Goal: Information Seeking & Learning: Learn about a topic

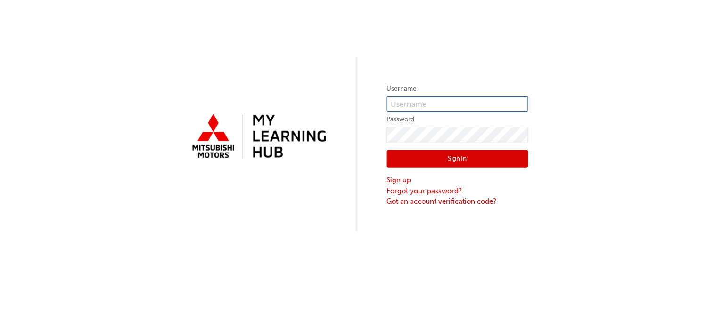
click at [461, 105] on input "text" at bounding box center [457, 104] width 141 height 16
click at [413, 102] on input "text" at bounding box center [457, 104] width 141 height 16
type input "000"
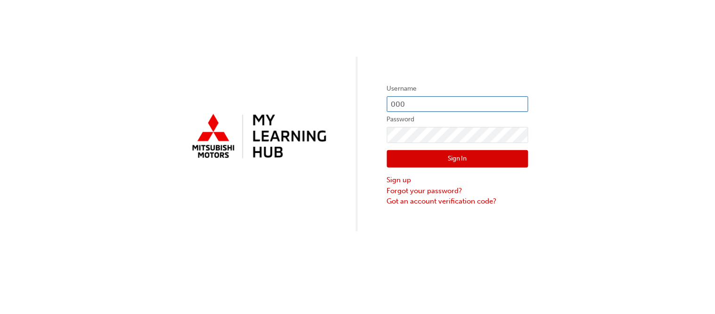
click at [445, 103] on input "000" at bounding box center [457, 104] width 141 height 16
paste input "5520269"
type input "5520269"
click at [447, 191] on link "Forgot your password?" at bounding box center [457, 190] width 141 height 11
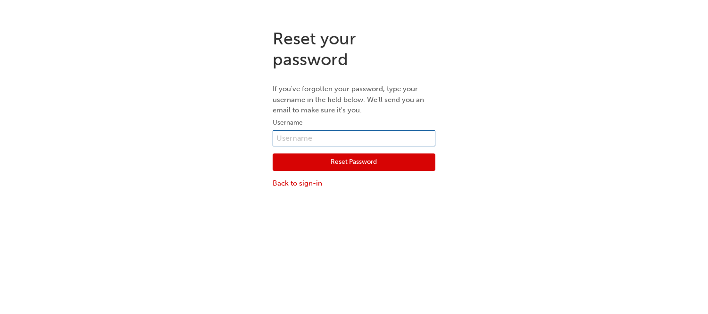
click at [359, 134] on input "text" at bounding box center [353, 138] width 163 height 16
paste input "5520269"
type input "5520269"
drag, startPoint x: 401, startPoint y: 239, endPoint x: 422, endPoint y: 188, distance: 55.0
click at [401, 238] on div "Reset your password If you've forgotten your password, type your username in th…" at bounding box center [354, 178] width 708 height 314
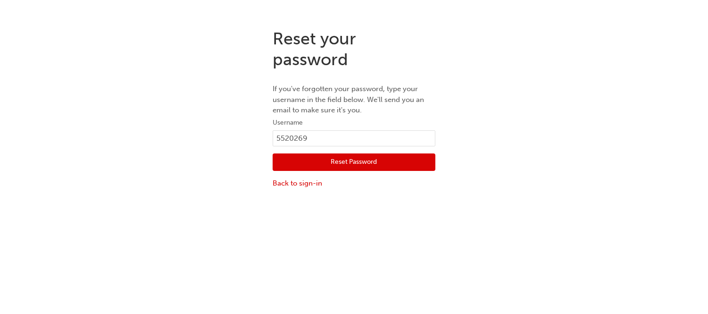
click at [423, 160] on button "Reset Password" at bounding box center [353, 162] width 163 height 18
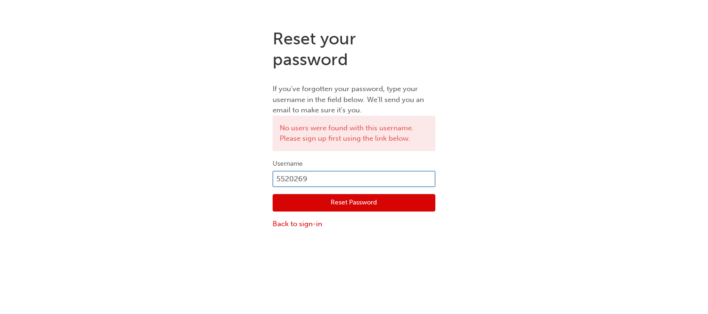
click at [276, 176] on input "5520269" at bounding box center [353, 179] width 163 height 16
type input "005520269"
click at [393, 250] on div "Reset your password If you've forgotten your password, type your username in th…" at bounding box center [354, 178] width 708 height 314
click at [380, 203] on button "Reset Password" at bounding box center [353, 203] width 163 height 18
click at [281, 178] on input "005520269" at bounding box center [353, 179] width 163 height 16
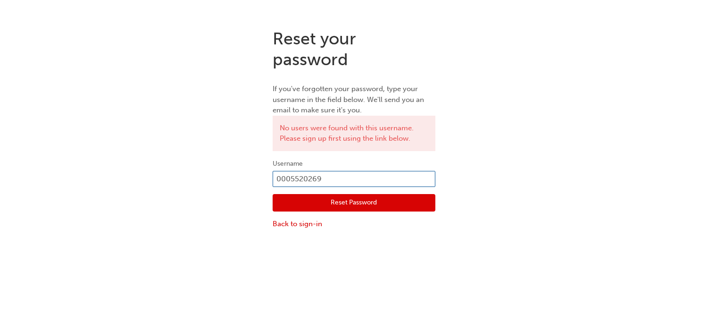
type input "0005520269"
click at [568, 200] on div "Reset your password If you've forgotten your password, type your username in th…" at bounding box center [354, 128] width 708 height 215
click at [394, 196] on button "Reset Password" at bounding box center [353, 203] width 163 height 18
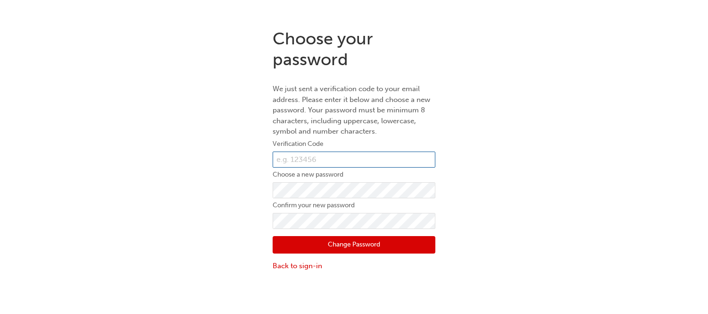
click at [339, 158] on input "text" at bounding box center [353, 159] width 163 height 16
type input "124588"
click at [604, 281] on div "Choose your password We just sent a verification code to your email address. Pl…" at bounding box center [354, 178] width 708 height 314
click at [398, 251] on button "Change Password" at bounding box center [353, 245] width 163 height 18
click at [527, 191] on div "Choose your password We just sent a verification code to your email address. Pl…" at bounding box center [354, 149] width 708 height 257
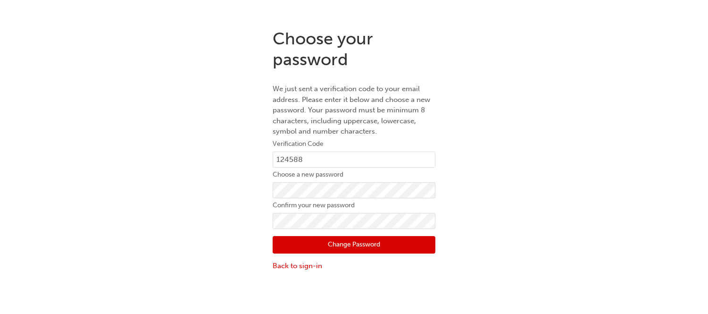
click at [409, 238] on button "Change Password" at bounding box center [353, 245] width 163 height 18
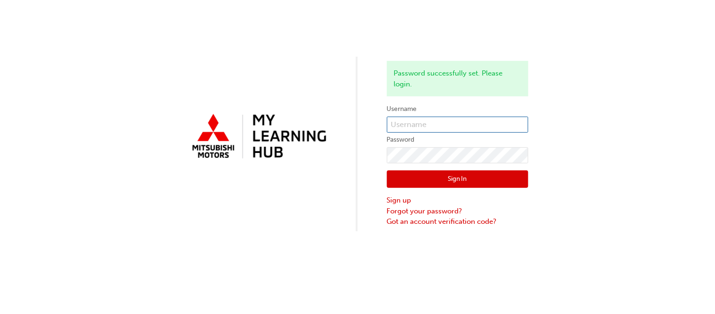
click at [418, 125] on input "text" at bounding box center [457, 124] width 141 height 16
type input "0"
paste input "5520269"
click at [390, 124] on input "5520269" at bounding box center [457, 124] width 141 height 16
type input "0005520269"
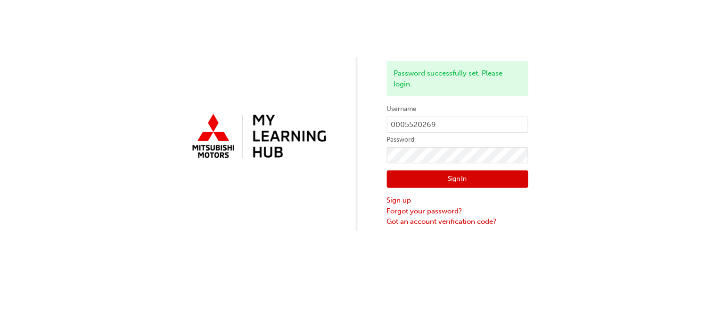
click at [627, 189] on div "Password successfully set. Please login. Username 0005520269 Password Sign In S…" at bounding box center [357, 115] width 715 height 231
click at [476, 183] on button "Sign In" at bounding box center [457, 179] width 141 height 18
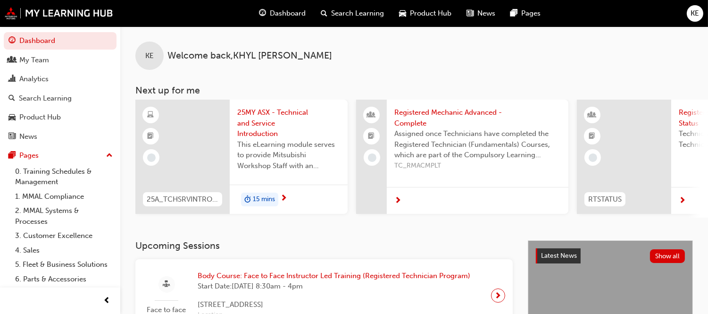
click at [248, 132] on span "25MY ASX - Technical and Service Introduction" at bounding box center [288, 123] width 103 height 32
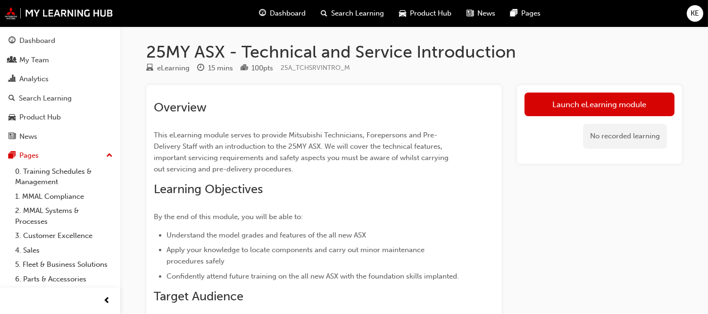
click at [606, 88] on div "Launch eLearning module No recorded learning" at bounding box center [599, 124] width 165 height 79
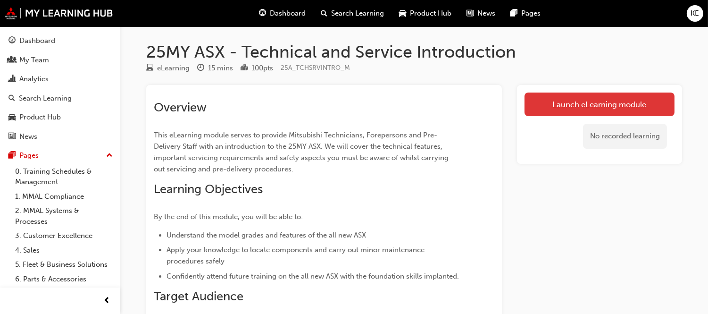
click at [600, 99] on link "Launch eLearning module" at bounding box center [599, 104] width 150 height 24
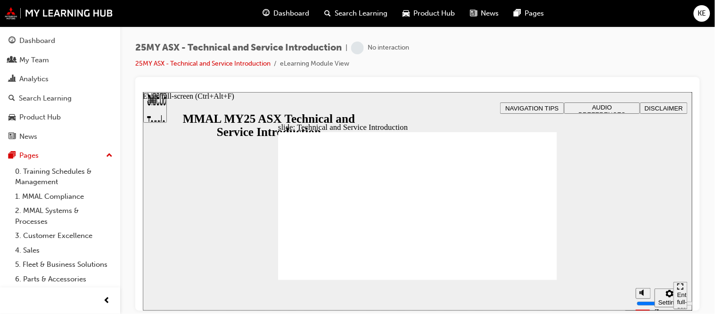
click at [682, 294] on div "Enter full-screen (Ctrl+Alt+F)" at bounding box center [680, 304] width 7 height 28
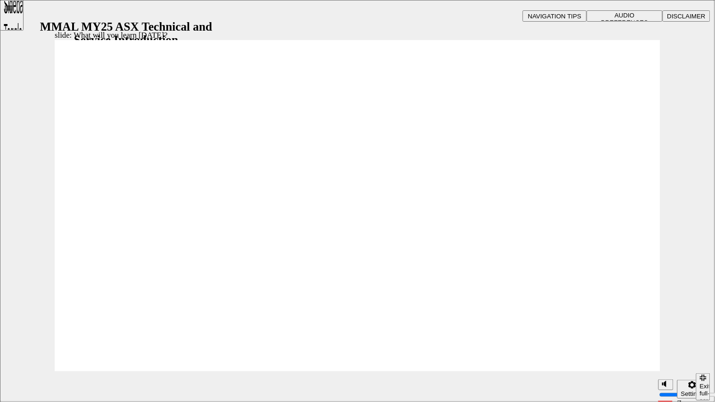
drag, startPoint x: 644, startPoint y: 348, endPoint x: 642, endPoint y: 334, distance: 14.3
type input "10"
click at [643, 313] on input "volume" at bounding box center [669, 360] width 61 height 8
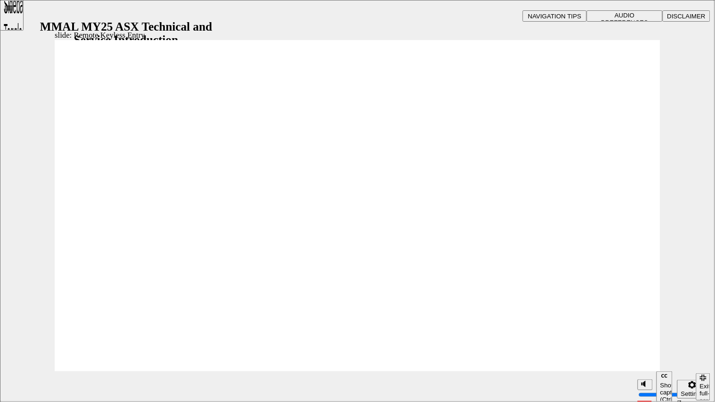
type input "12"
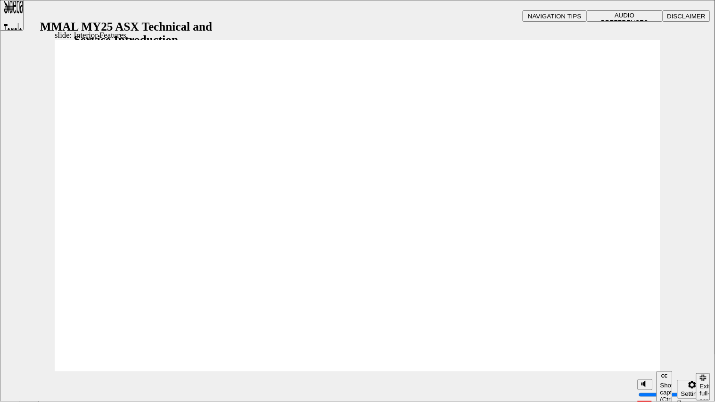
type input "17"
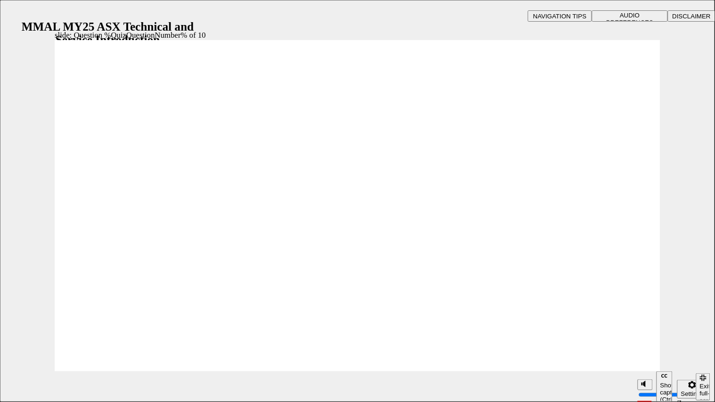
radio input "true"
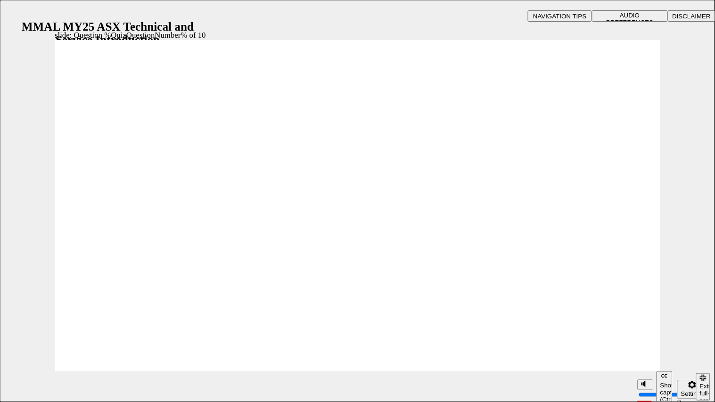
radio input "true"
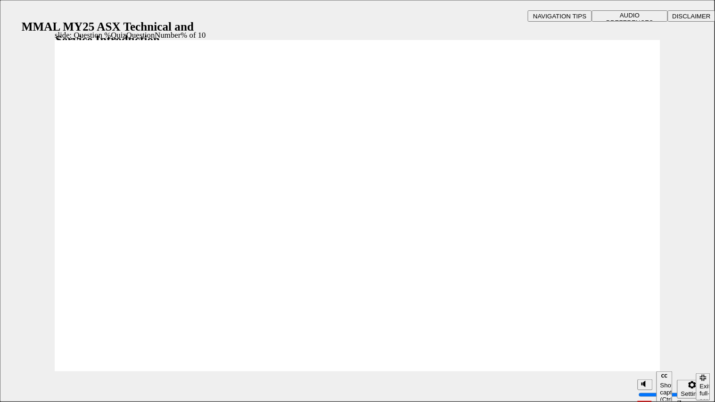
radio input "true"
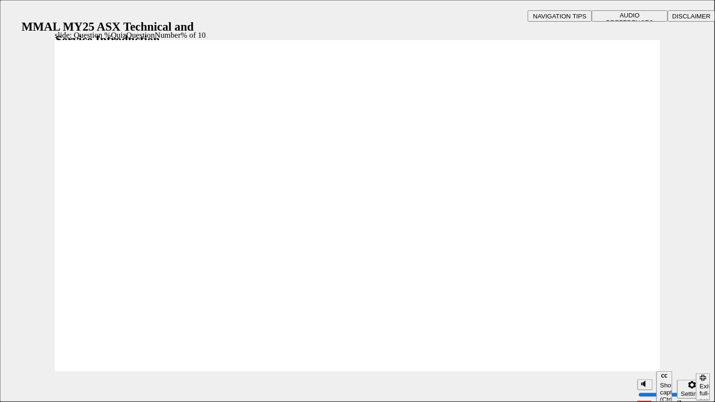
radio input "true"
drag, startPoint x: 132, startPoint y: 361, endPoint x: 139, endPoint y: 355, distance: 8.3
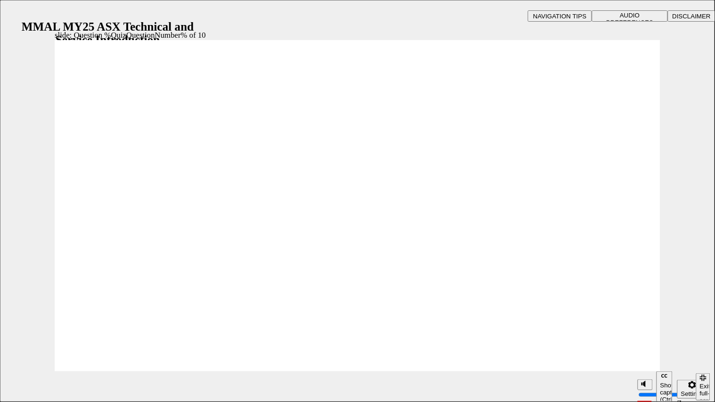
radio input "true"
drag, startPoint x: 355, startPoint y: 309, endPoint x: 363, endPoint y: 307, distance: 8.7
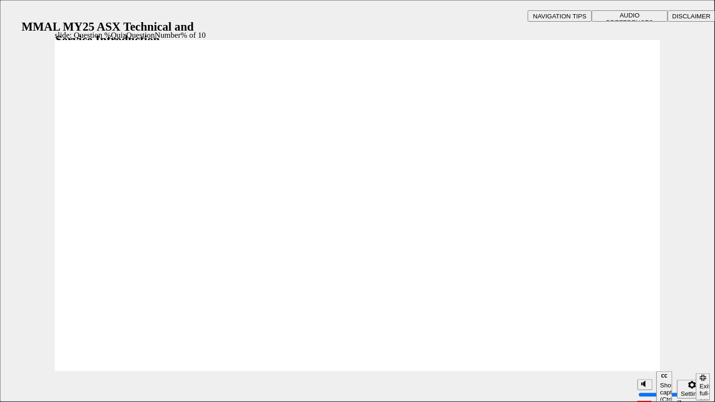
radio input "true"
drag, startPoint x: 311, startPoint y: 305, endPoint x: 414, endPoint y: 301, distance: 102.9
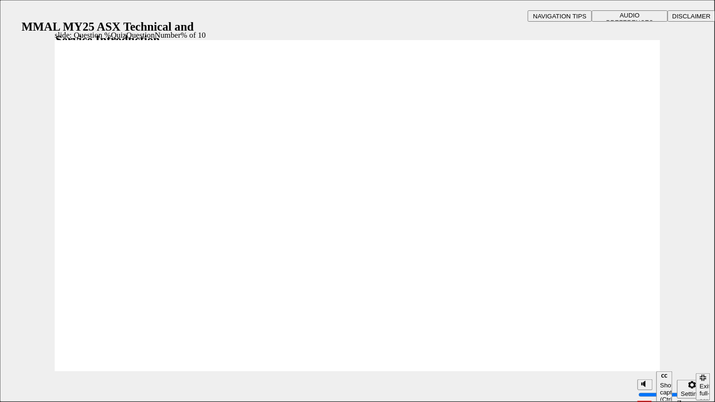
radio input "true"
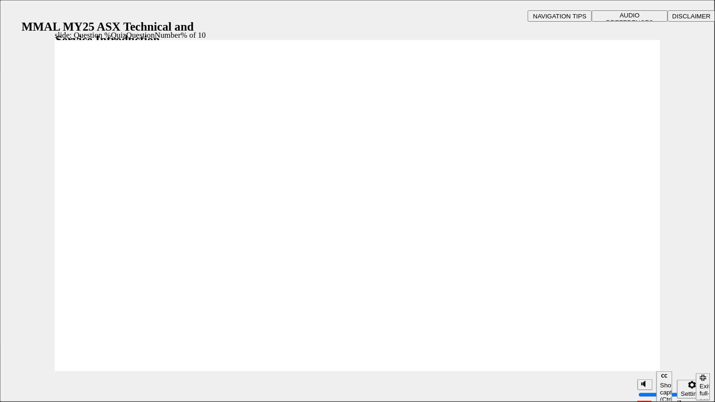
radio input "true"
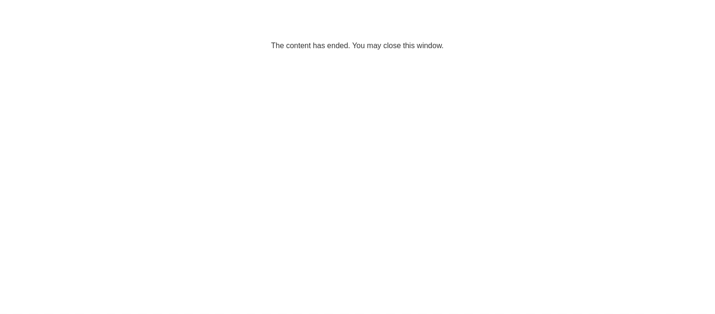
click at [27, 36] on div "Congratulations! 🎉 Well Done! You've successfully completed 25MY ASX - Technica…" at bounding box center [357, 157] width 715 height 314
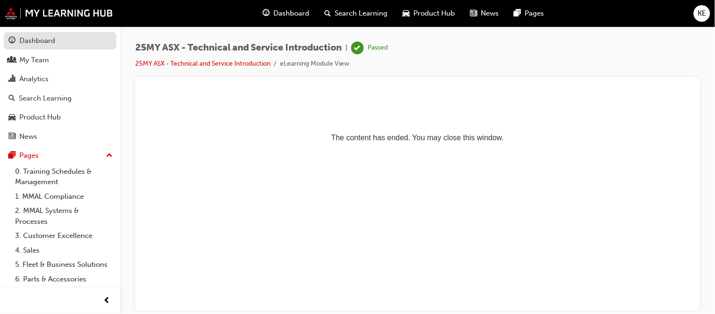
click at [38, 46] on div "Dashboard" at bounding box center [37, 40] width 36 height 11
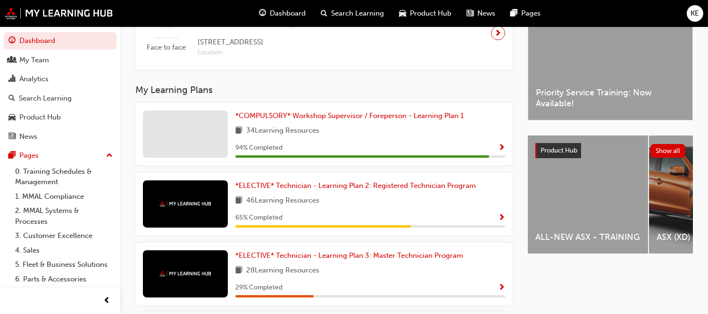
scroll to position [262, 0]
click at [561, 197] on div "ALL-NEW ASX - TRAINING" at bounding box center [588, 195] width 120 height 118
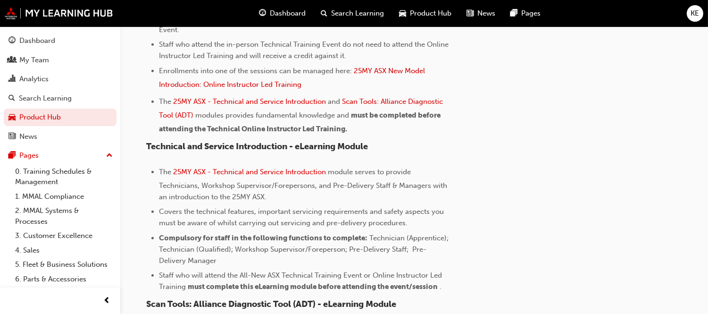
scroll to position [733, 0]
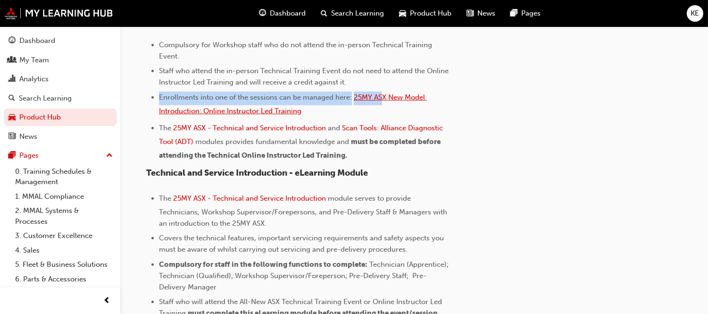
drag, startPoint x: 383, startPoint y: 87, endPoint x: 383, endPoint y: 92, distance: 5.2
click at [383, 91] on ul "Compulsory for Workshop staff who do not attend the in-person Technical Trainin…" at bounding box center [299, 100] width 306 height 122
click at [384, 99] on span "25MY ASX New Model Introduction: Online Instructor Led Training" at bounding box center [293, 104] width 268 height 22
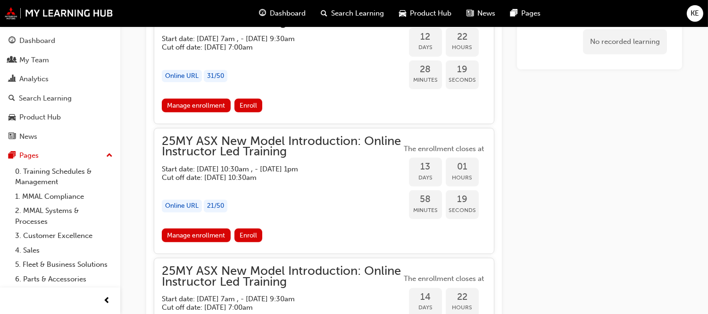
scroll to position [729, 0]
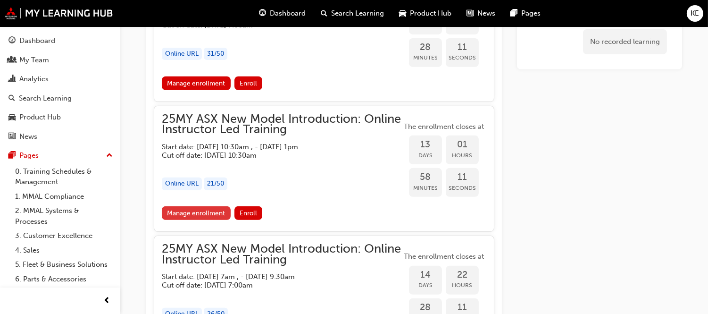
click at [189, 206] on link "Manage enrollment" at bounding box center [196, 213] width 69 height 14
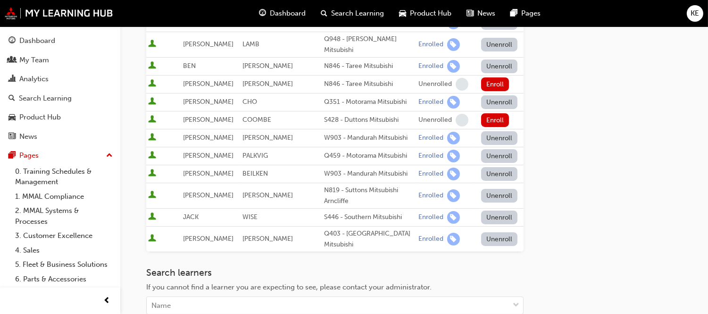
scroll to position [419, 0]
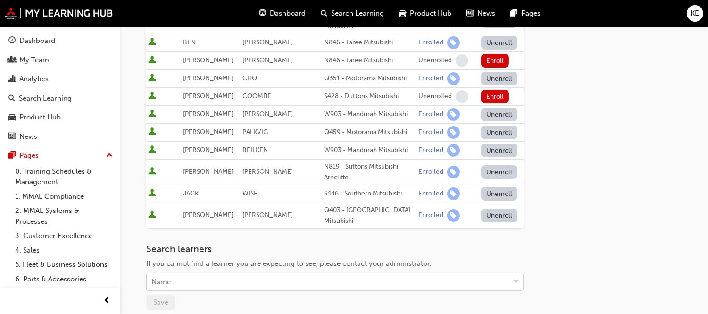
click at [183, 273] on div "Name" at bounding box center [328, 281] width 362 height 17
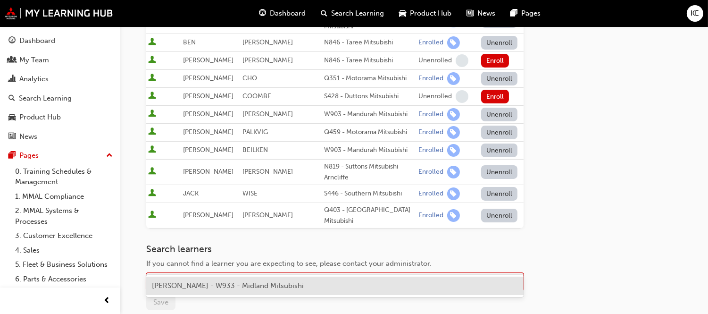
type input "khyl egan"
click at [195, 275] on div "KHYL EGAN - W933 - Midland Mitsubishi" at bounding box center [334, 285] width 377 height 22
click at [217, 283] on span "KHYL EGAN - W933 - Midland Mitsubishi" at bounding box center [228, 285] width 152 height 8
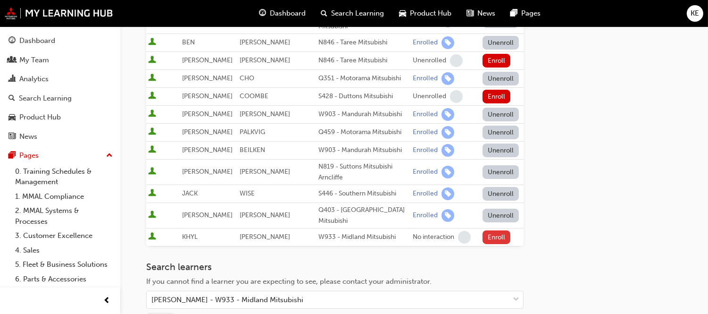
click at [489, 230] on button "Enroll" at bounding box center [496, 237] width 28 height 14
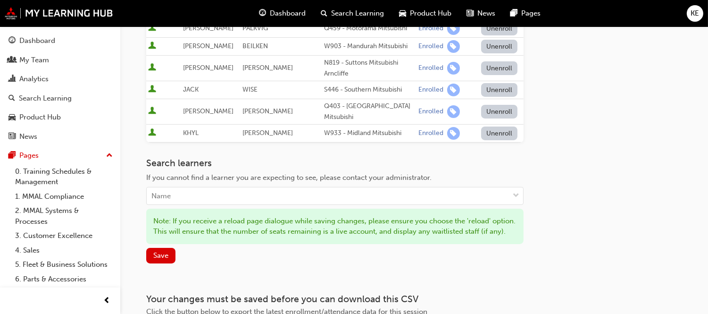
scroll to position [524, 0]
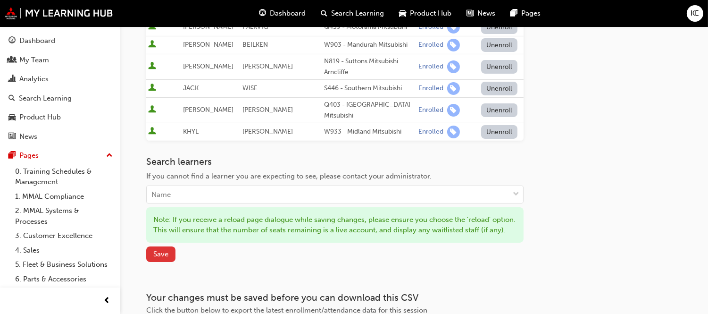
click at [158, 249] on span "Save" at bounding box center [160, 253] width 15 height 8
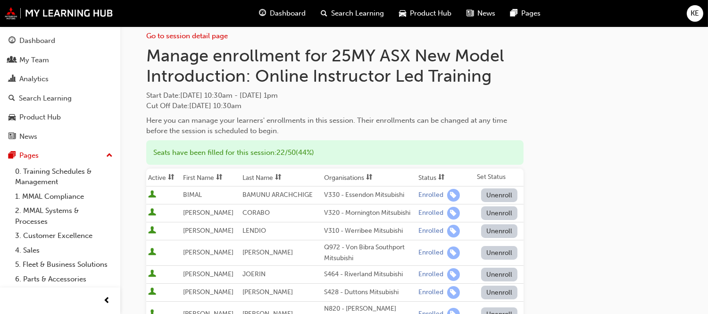
scroll to position [0, 0]
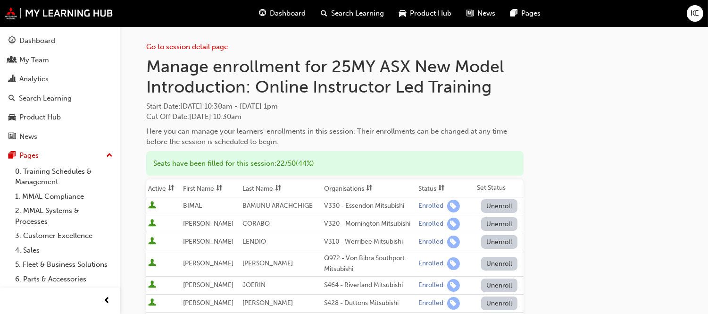
click at [30, 50] on button "Dashboard My Team Analytics Search Learning Product Hub News Pages" at bounding box center [60, 88] width 113 height 116
click at [29, 57] on div "My Team" at bounding box center [34, 60] width 30 height 11
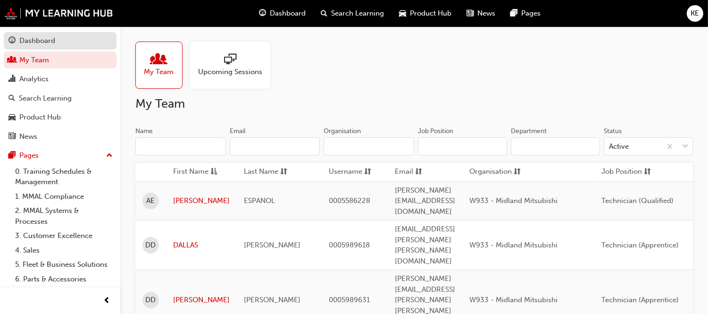
click at [46, 44] on div "Dashboard" at bounding box center [37, 40] width 36 height 11
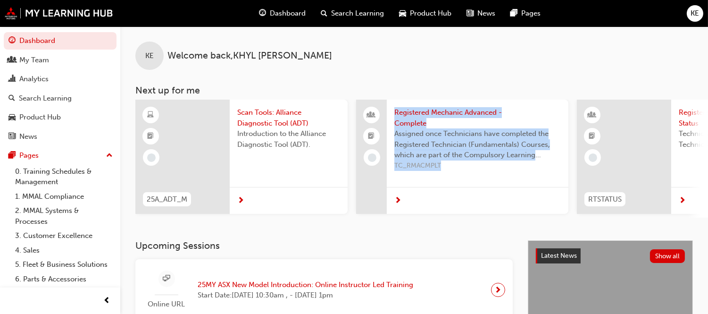
drag, startPoint x: 329, startPoint y: 220, endPoint x: 431, endPoint y: 216, distance: 101.9
click at [431, 217] on div "25A_ADT_M Scan Tools: Alliance Diagnostic Tool (ADT) Introduction to the Allian…" at bounding box center [421, 158] width 572 height 118
click at [281, 120] on span "Scan Tools: Alliance Diagnostic Tool (ADT)" at bounding box center [288, 117] width 103 height 21
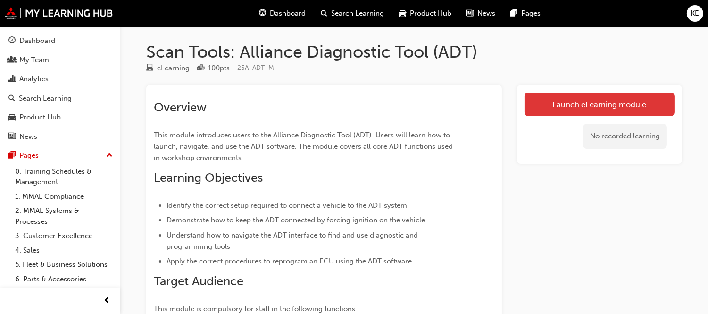
click at [565, 102] on link "Launch eLearning module" at bounding box center [599, 104] width 150 height 24
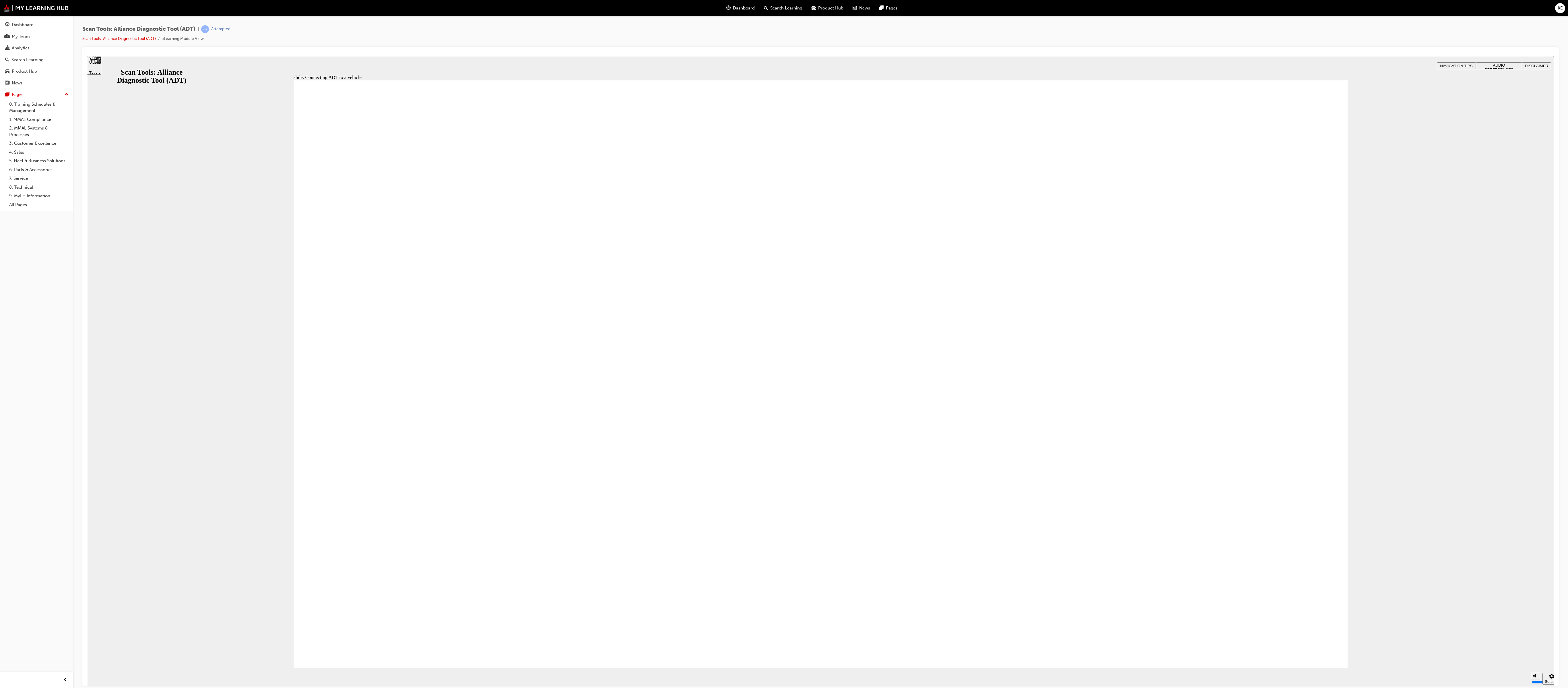
drag, startPoint x: 1269, startPoint y: 637, endPoint x: 1272, endPoint y: 644, distance: 7.6
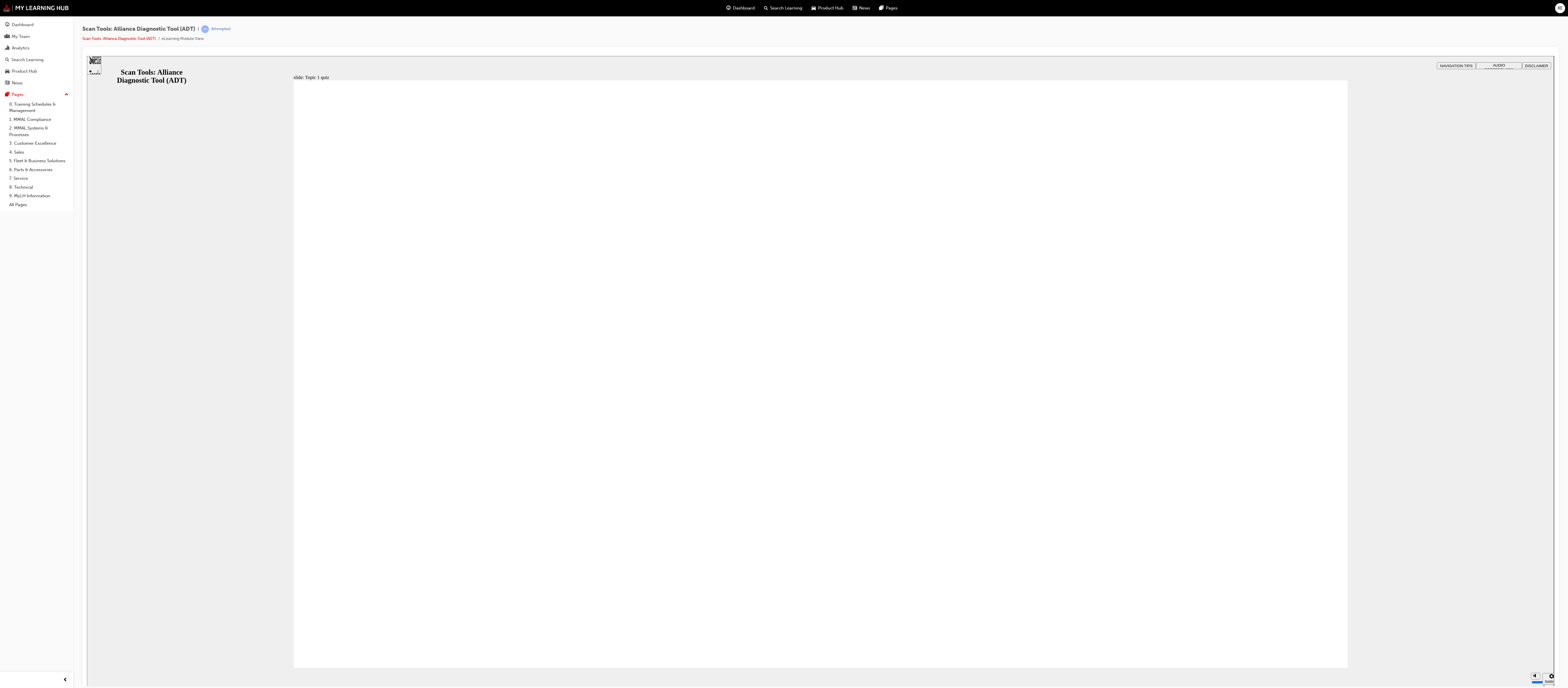
radio input "true"
drag, startPoint x: 763, startPoint y: 513, endPoint x: 902, endPoint y: 527, distance: 139.7
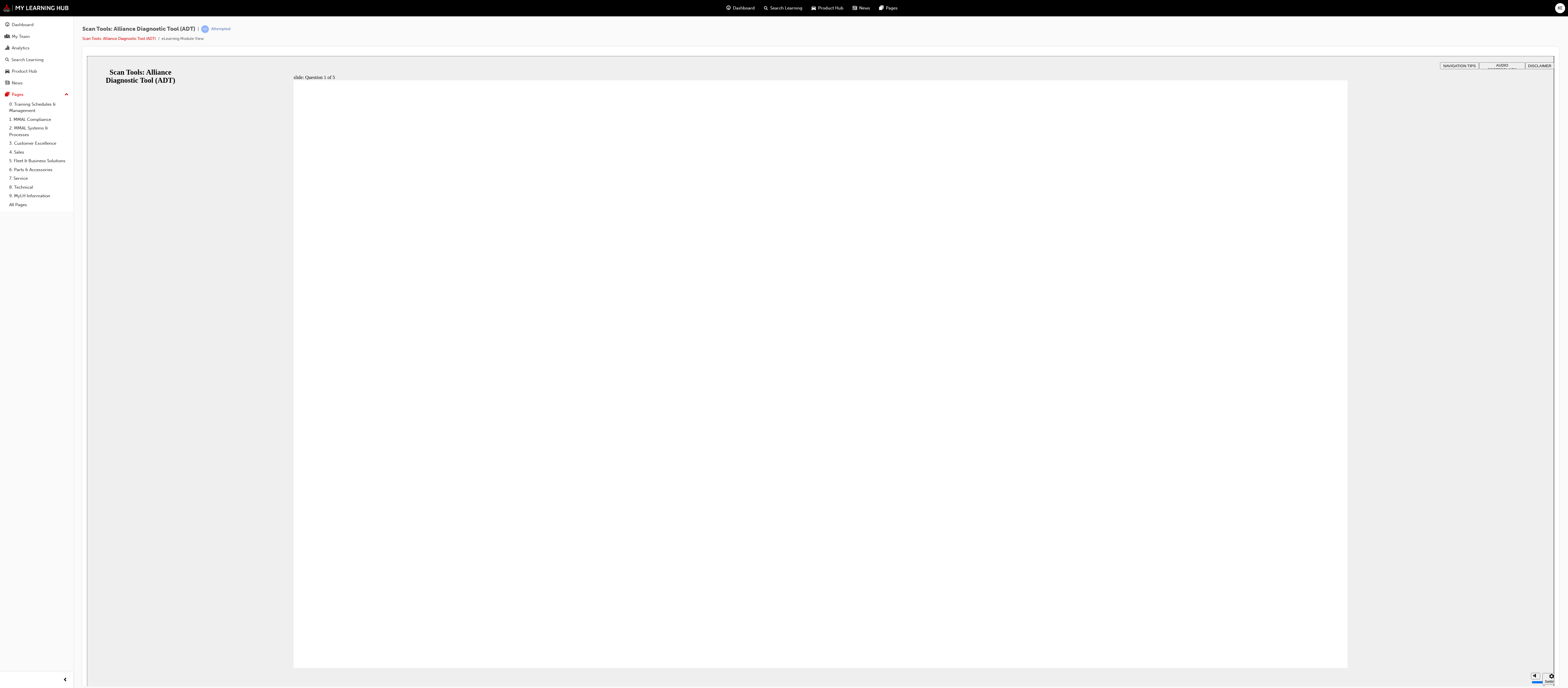
click at [435, 191] on div "slide: Question 1 of 5 Rectangle 1 That’s right! You selected the correct respo…" at bounding box center [821, 370] width 1467 height 630
radio input "true"
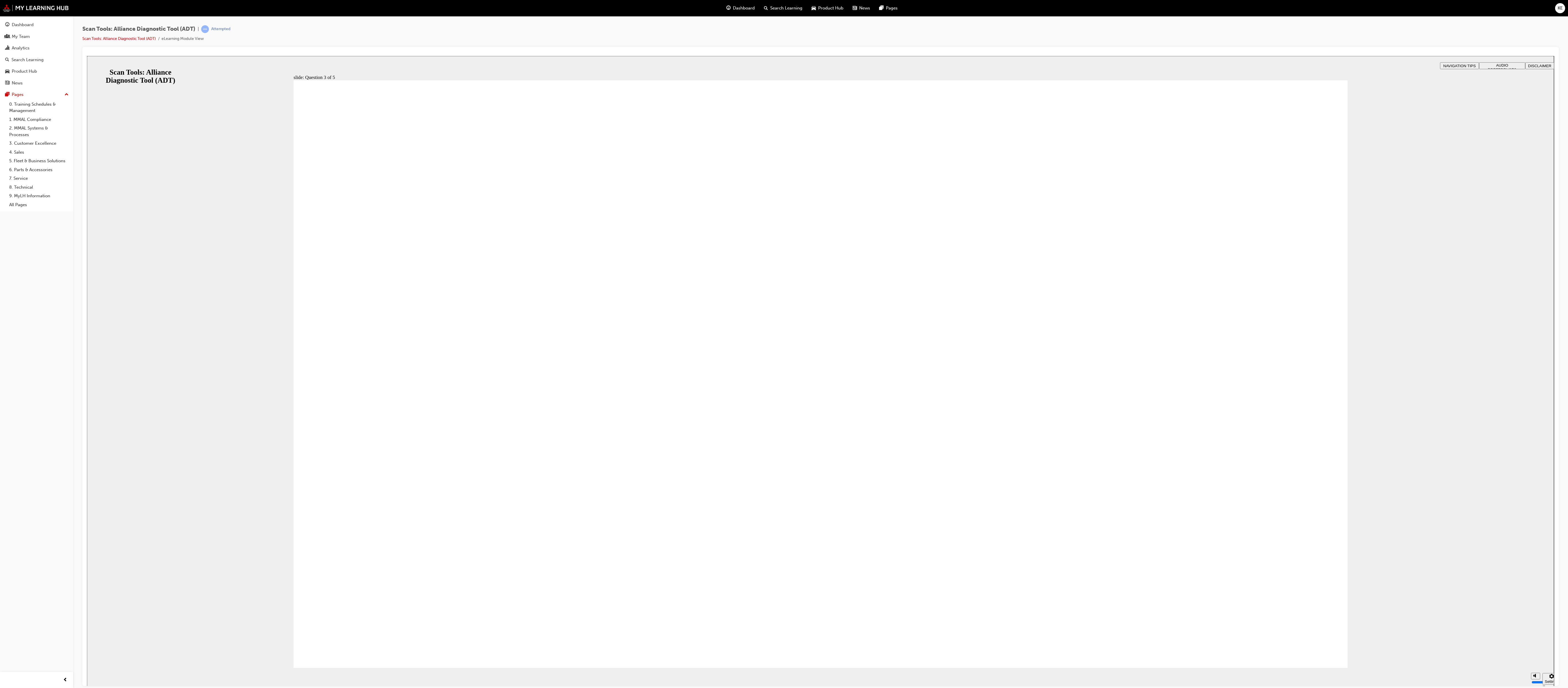
radio input "true"
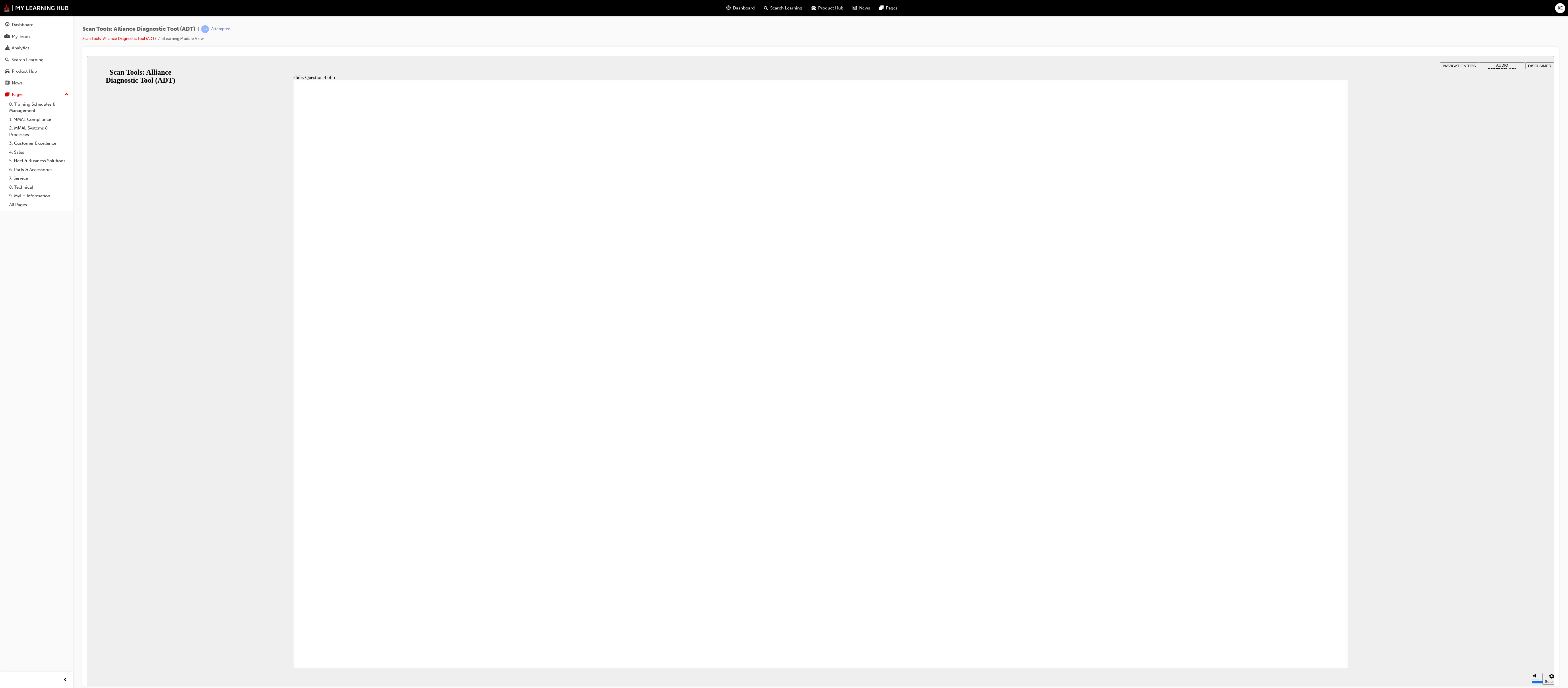
radio input "true"
drag, startPoint x: 732, startPoint y: 525, endPoint x: 736, endPoint y: 525, distance: 4.0
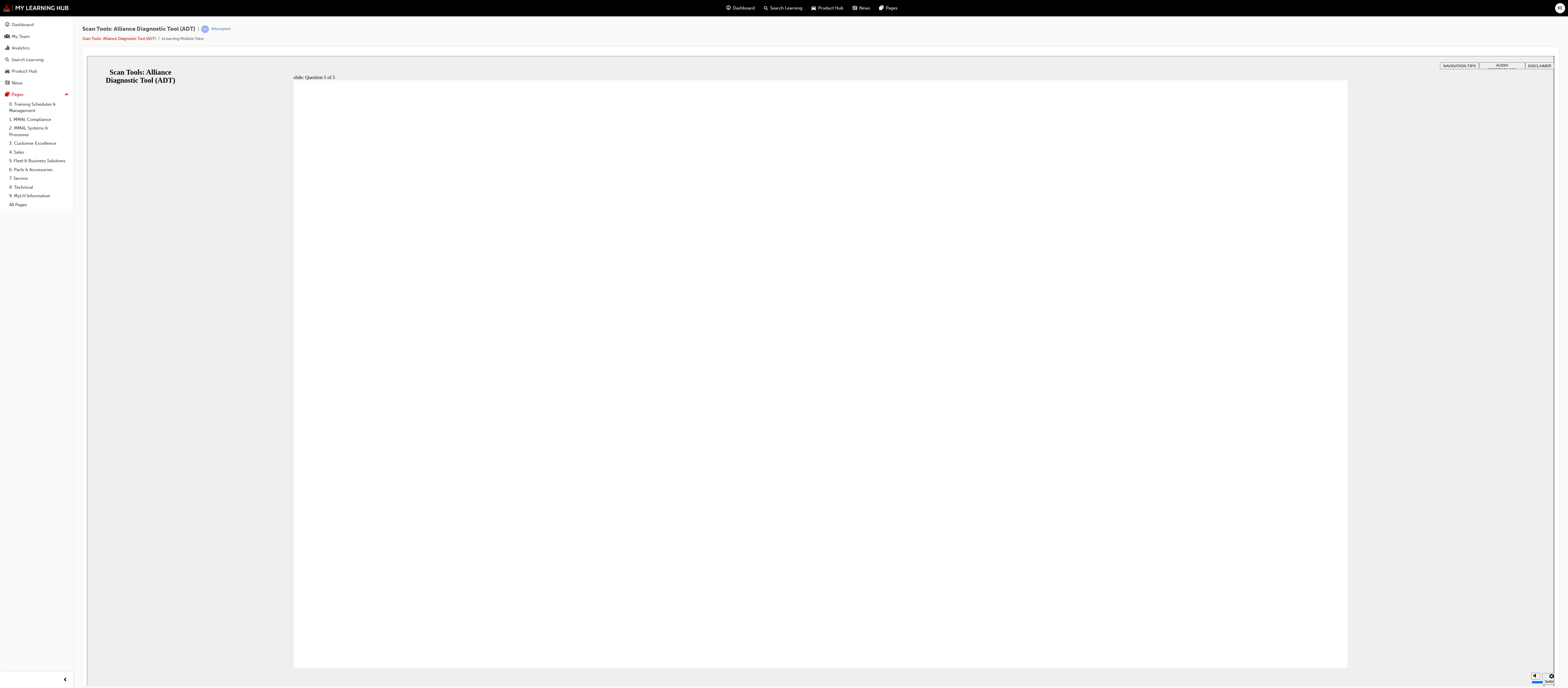
drag, startPoint x: 1261, startPoint y: 643, endPoint x: 1264, endPoint y: 643, distance: 3.0
